Goal: Task Accomplishment & Management: Manage account settings

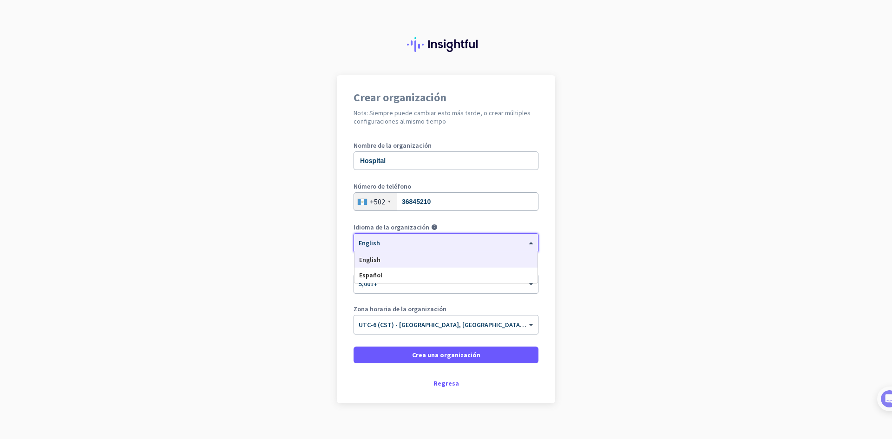
click at [396, 247] on div "× English" at bounding box center [446, 243] width 184 height 19
click at [384, 272] on div "Español" at bounding box center [445, 274] width 183 height 15
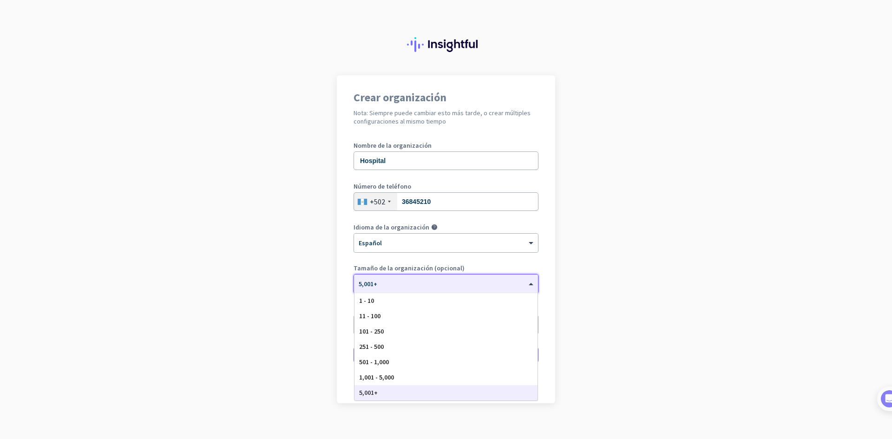
click at [404, 283] on div at bounding box center [446, 281] width 184 height 8
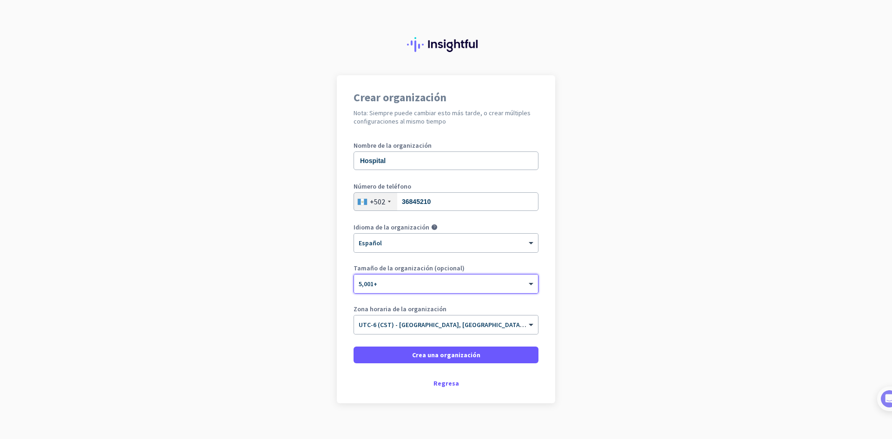
click at [404, 283] on div at bounding box center [446, 281] width 184 height 8
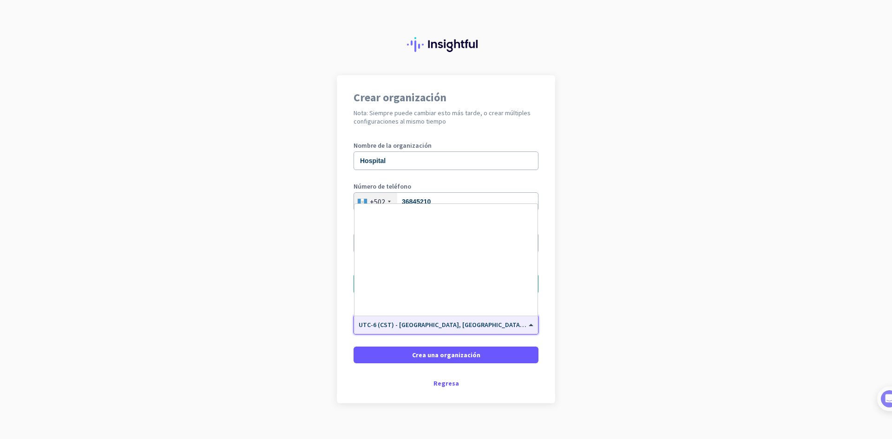
click at [394, 324] on input "text" at bounding box center [436, 321] width 156 height 7
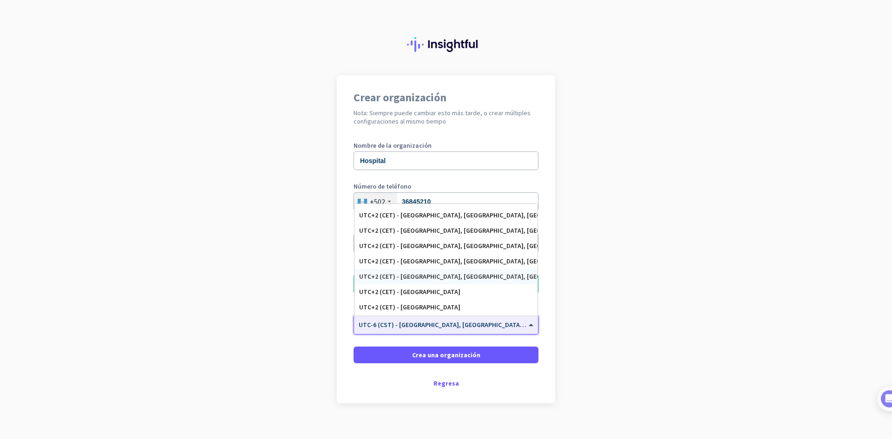
scroll to position [2540, 0]
click at [551, 284] on div "Crear organización Nota: Siempre puede cambiar esto más tarde, o crear múltiple…" at bounding box center [446, 239] width 218 height 328
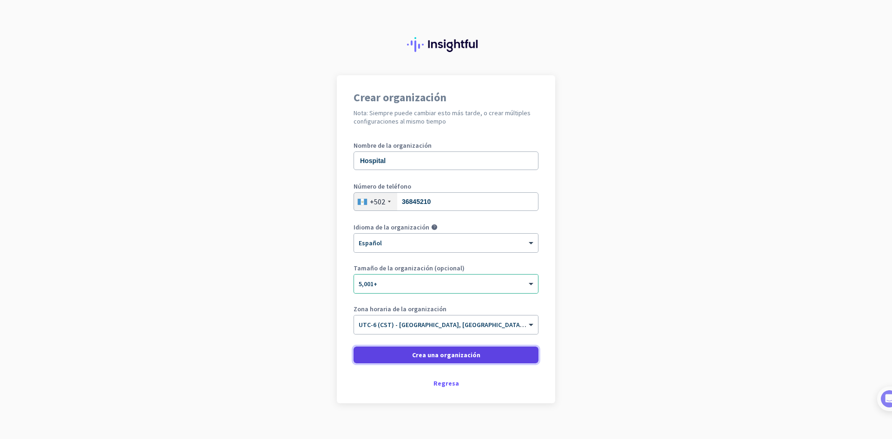
click at [472, 357] on span "Crea una organización" at bounding box center [446, 354] width 68 height 9
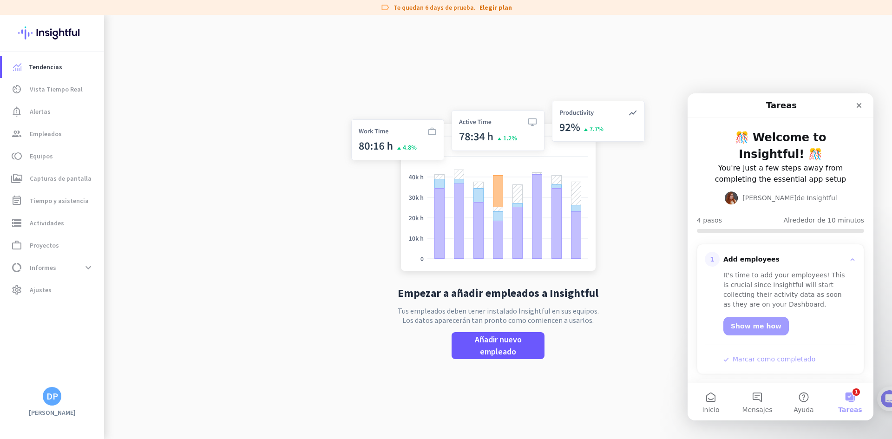
click at [382, 269] on img at bounding box center [497, 187] width 307 height 185
click at [858, 109] on icon "Cerrar" at bounding box center [858, 105] width 7 height 7
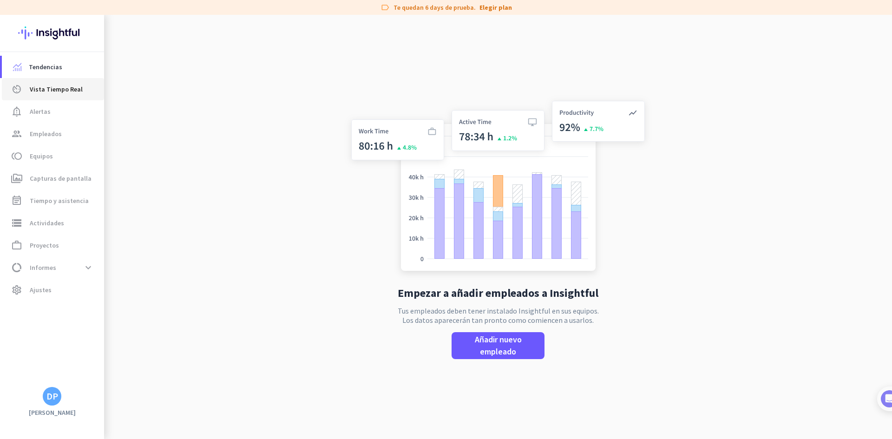
click at [62, 98] on link "av_timer Vista Tiempo Real" at bounding box center [53, 89] width 102 height 22
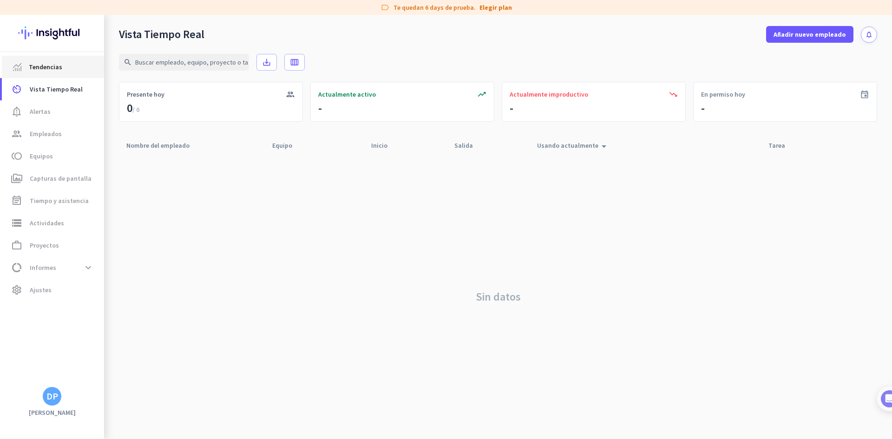
click at [67, 68] on span "Tendencias" at bounding box center [52, 66] width 87 height 11
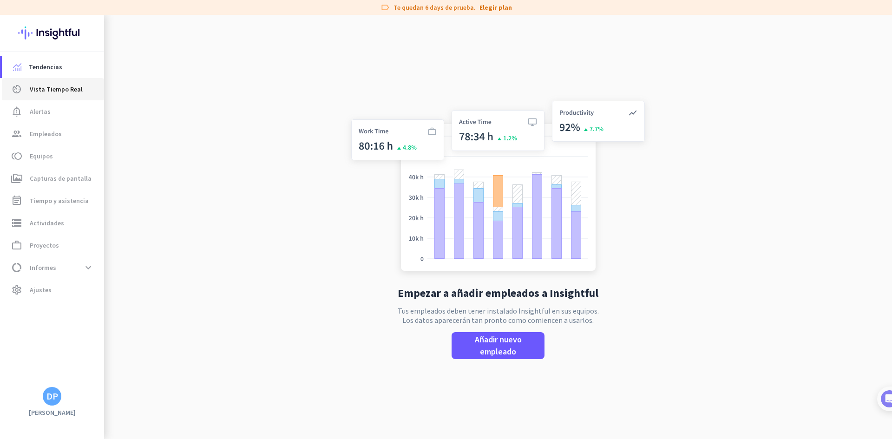
click at [62, 87] on span "Vista Tiempo Real" at bounding box center [56, 89] width 53 height 11
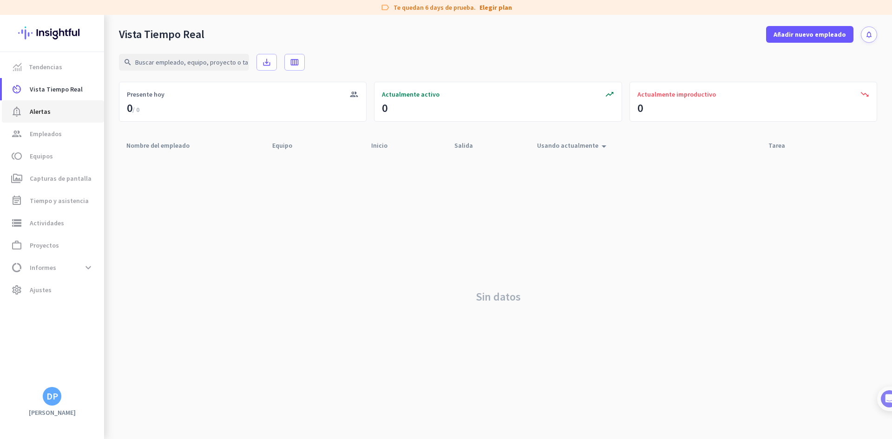
click at [22, 111] on icon "notification_important" at bounding box center [16, 111] width 11 height 11
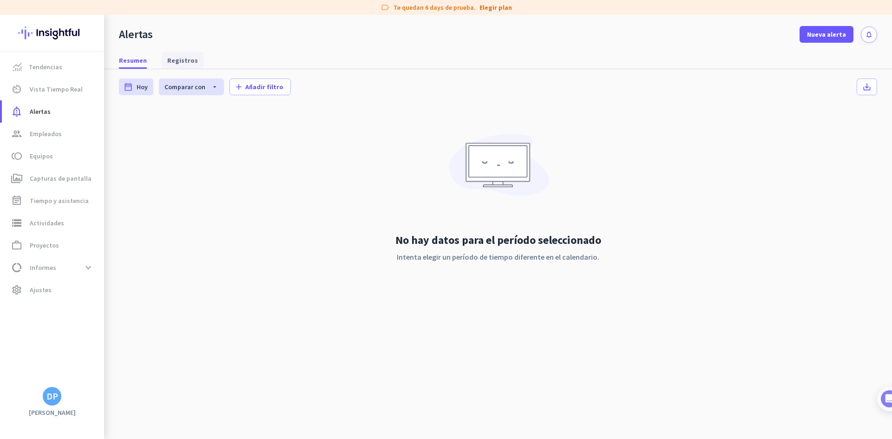
click at [188, 60] on span "Registros" at bounding box center [182, 60] width 31 height 9
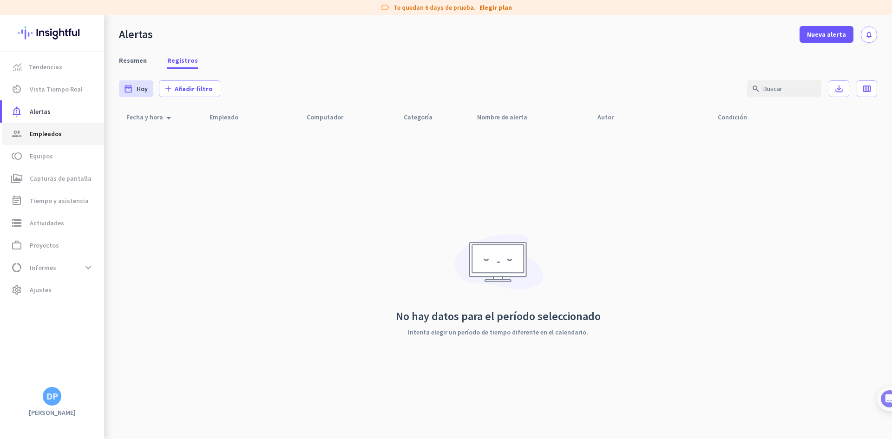
click at [77, 133] on span "group Empleados" at bounding box center [52, 133] width 87 height 11
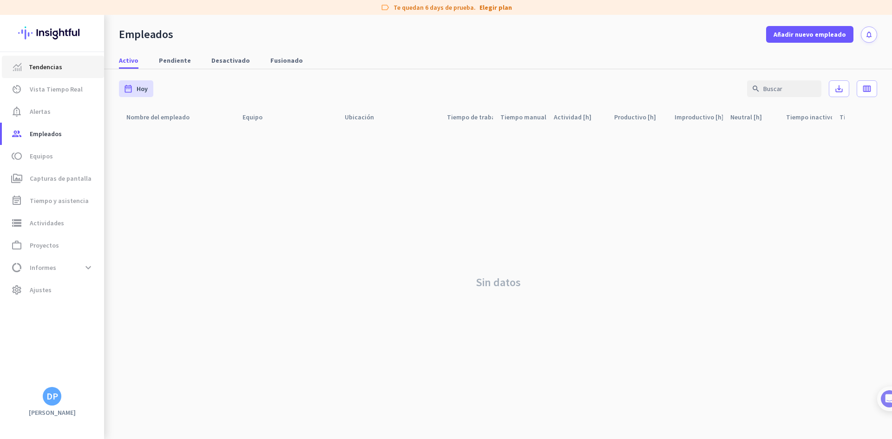
click at [72, 63] on span "Tendencias" at bounding box center [52, 66] width 87 height 11
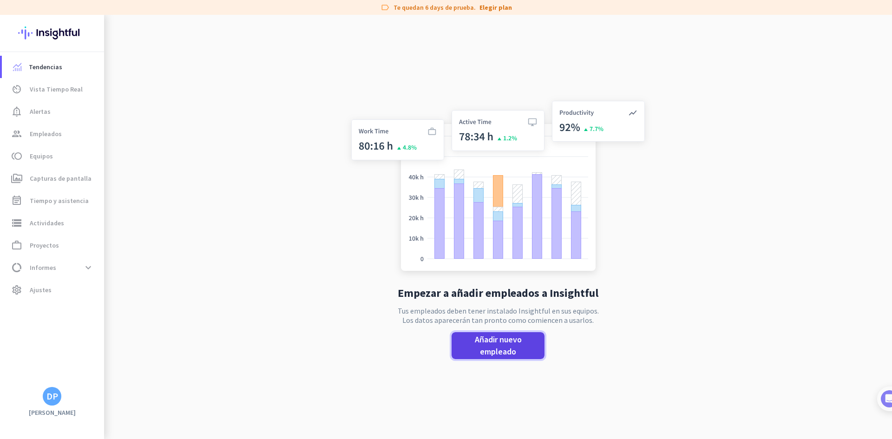
click at [506, 356] on span "Añadir nuevo empleado" at bounding box center [498, 345] width 78 height 24
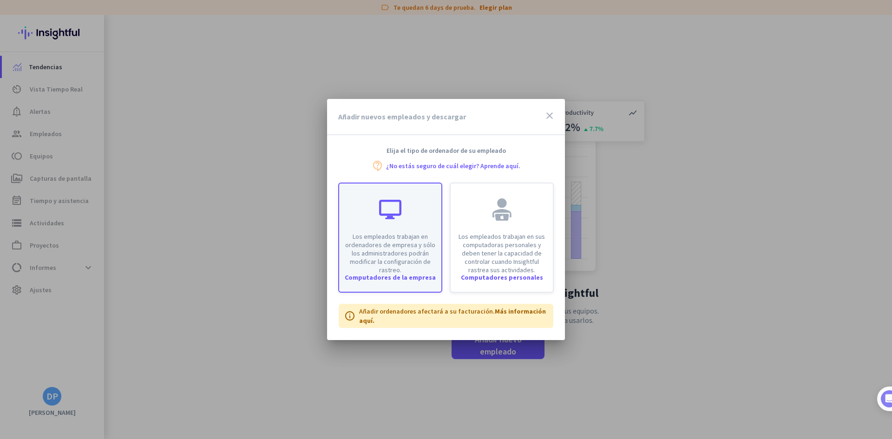
click at [412, 243] on p "Los empleados trabajan en ordenadores de empresa y sólo los administradores pod…" at bounding box center [390, 253] width 91 height 42
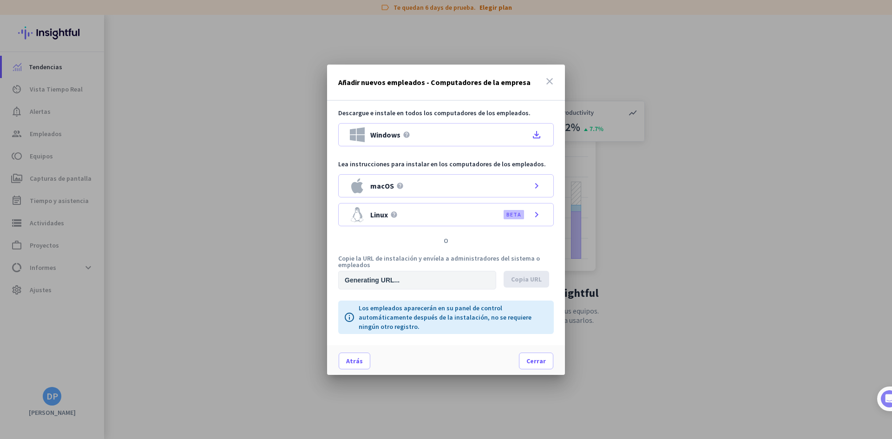
type input "https://app.insightful.io/#/installation/company?token=eyJhbGciOiJIUzI1NiIsInR5…"
click at [538, 137] on icon "file_download" at bounding box center [536, 134] width 11 height 11
